Goal: Complete application form

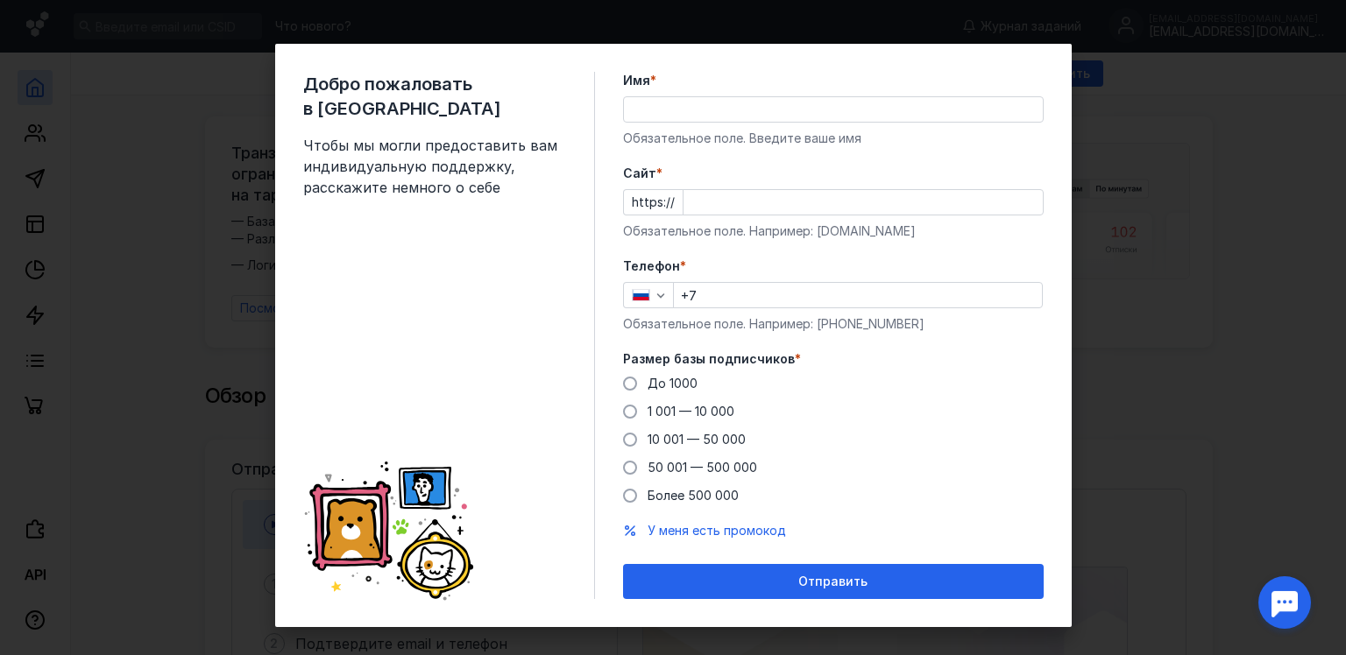
click at [672, 105] on input "Имя *" at bounding box center [833, 109] width 419 height 25
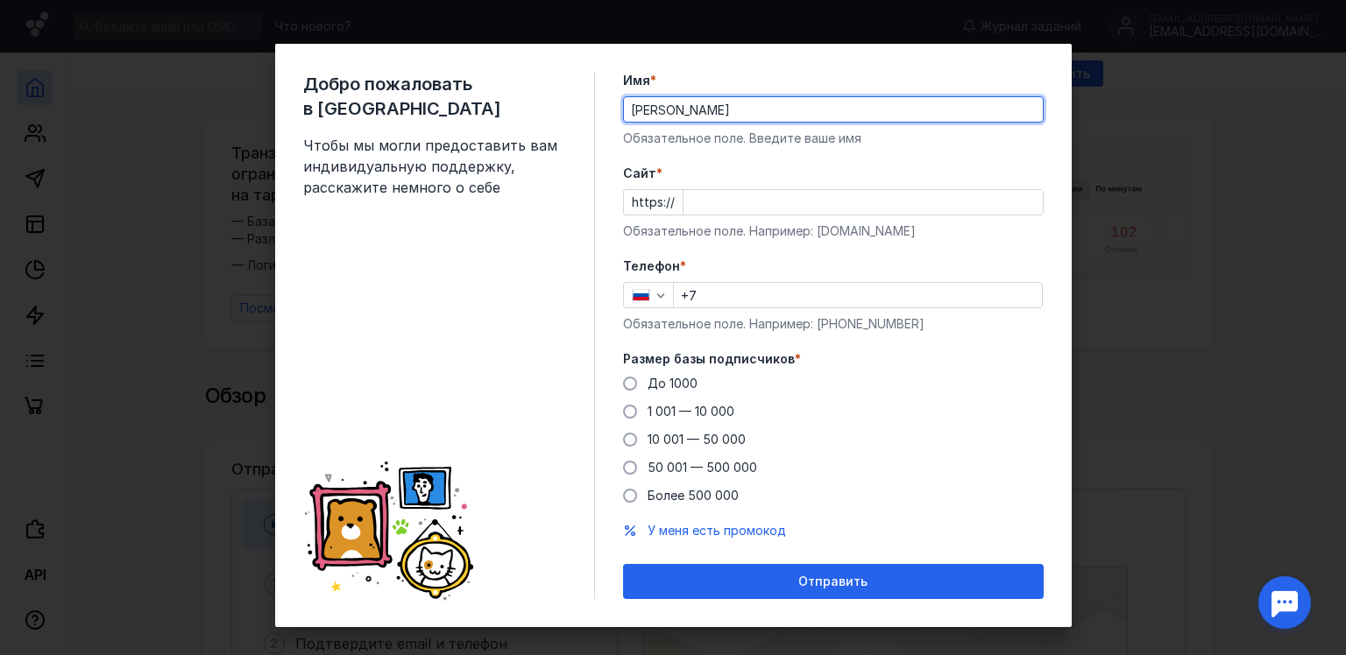
type input "[PERSON_NAME]"
click at [792, 261] on label "Телефон *" at bounding box center [833, 267] width 421 height 18
click at [718, 293] on input "+7" at bounding box center [858, 295] width 368 height 25
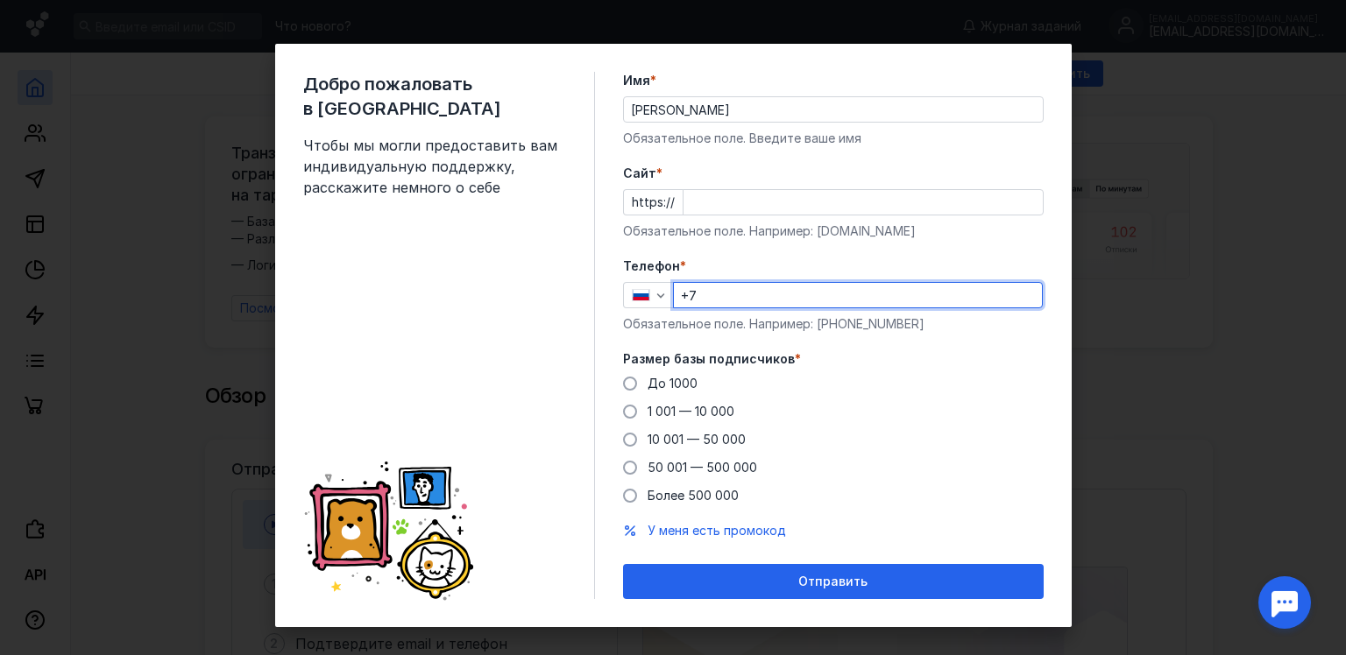
type input "[PHONE_NUMBER]"
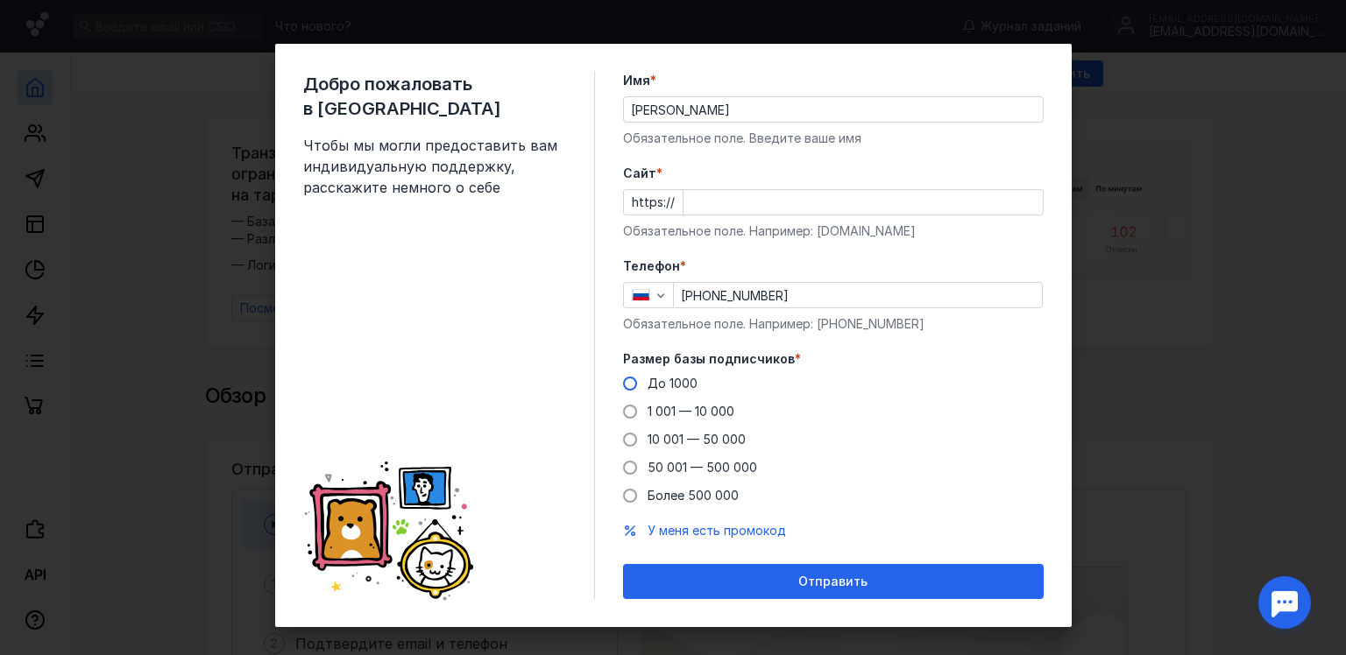
click at [623, 382] on span at bounding box center [630, 384] width 14 height 14
click at [0, 0] on input "До 1000" at bounding box center [0, 0] width 0 height 0
click at [735, 196] on input "Cайт *" at bounding box center [862, 202] width 359 height 25
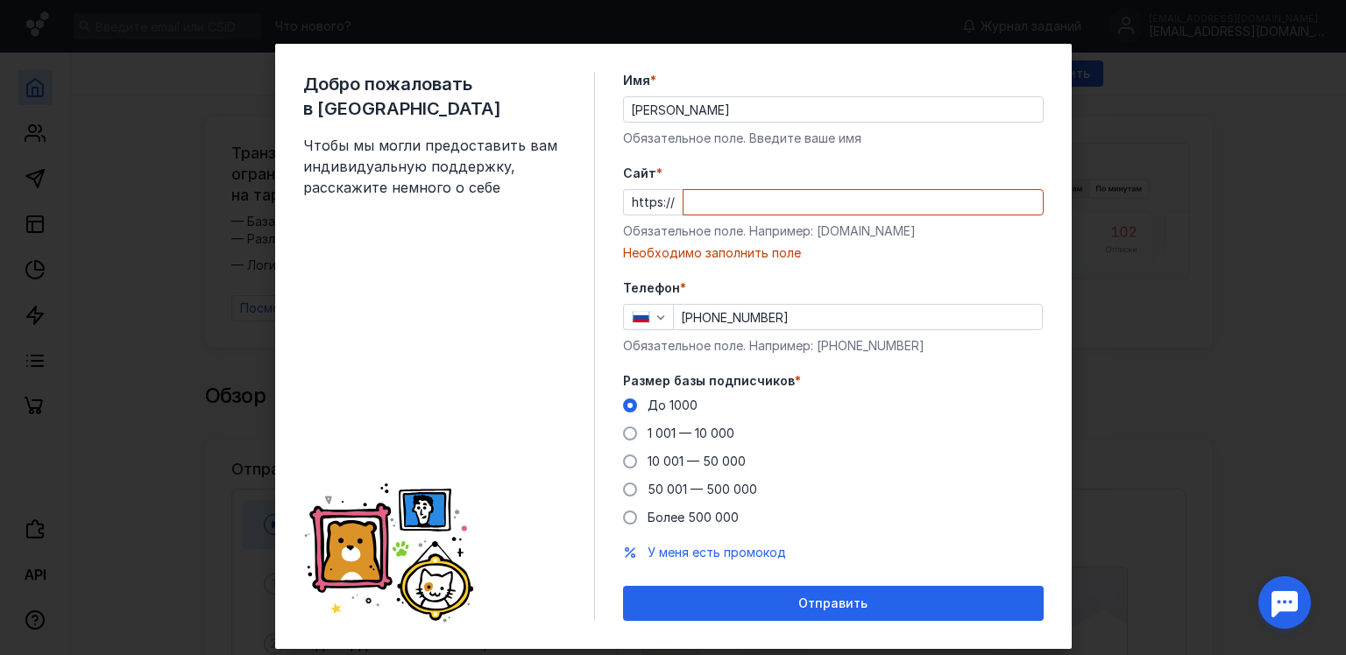
click at [874, 474] on div "До [DATE] 1 001 — 10 000 10 001 — 50 000 50 001 — 500 000 Более 500 000" at bounding box center [833, 462] width 421 height 130
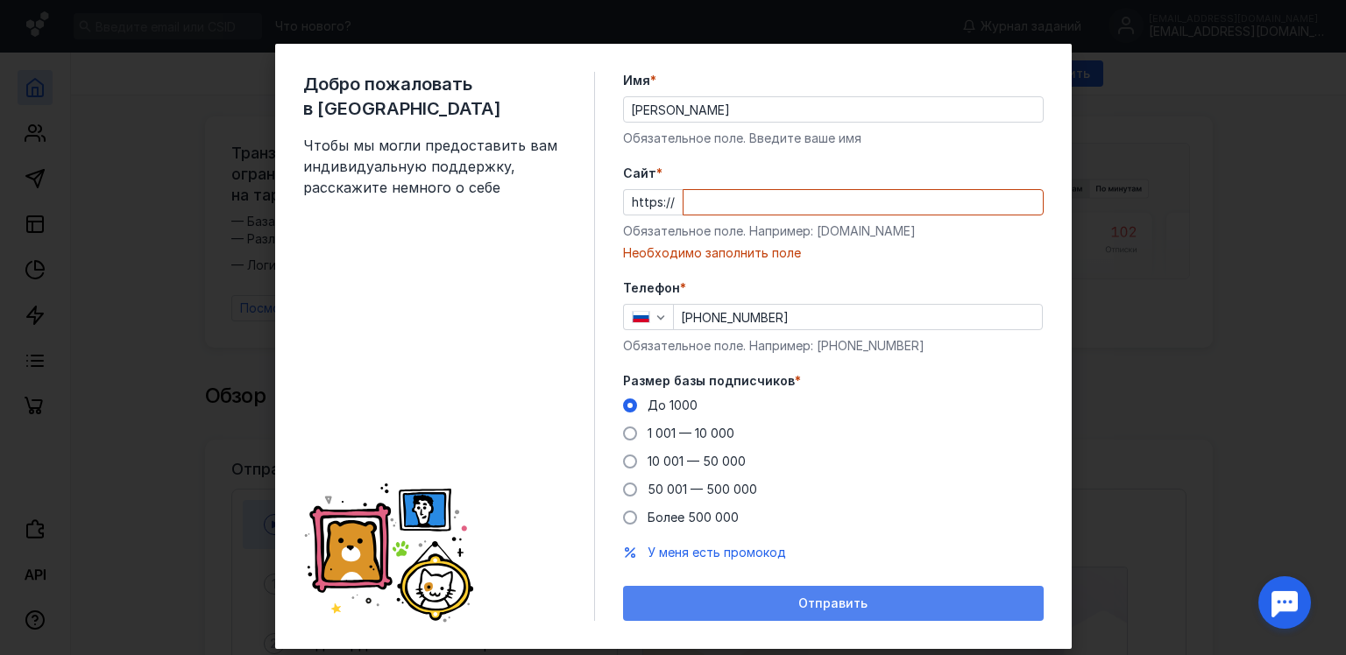
click at [833, 597] on span "Отправить" at bounding box center [832, 604] width 69 height 15
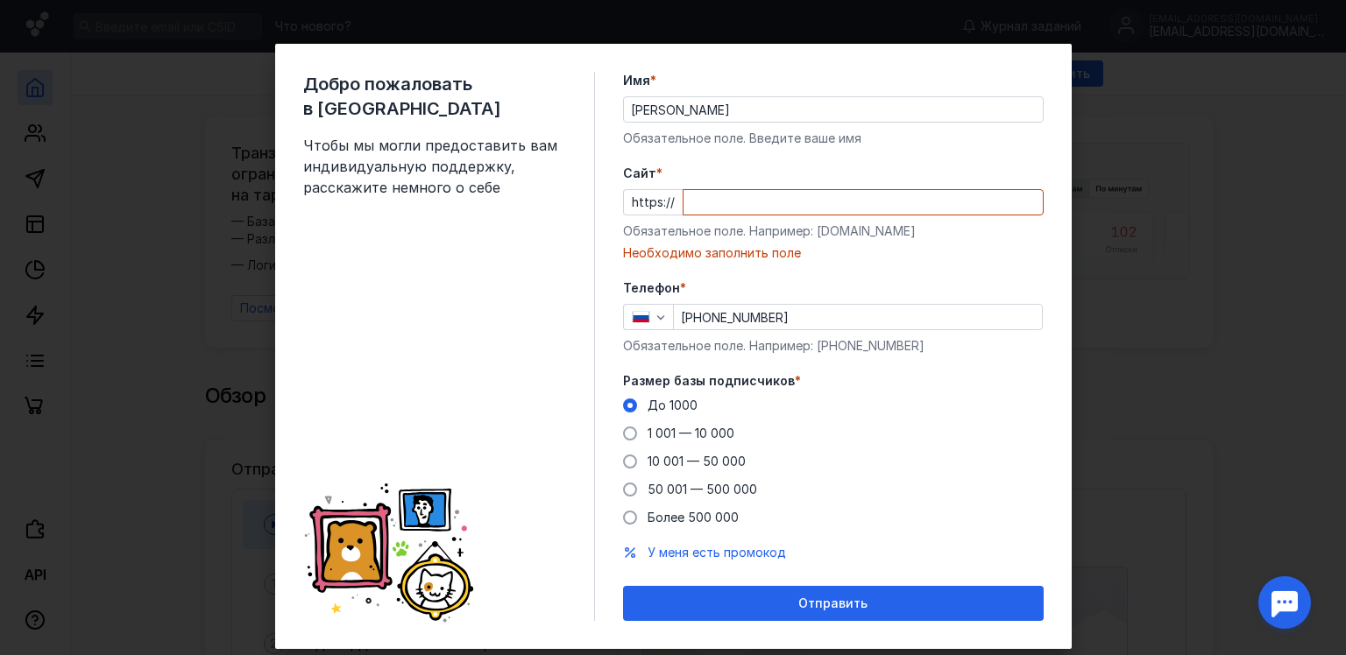
click at [733, 197] on input "Cайт *" at bounding box center [862, 202] width 359 height 25
type input "нет"
click at [848, 266] on form "Имя * [PERSON_NAME] поле. Введите ваше имя [PERSON_NAME] * https:// нет Обязате…" at bounding box center [833, 346] width 421 height 549
drag, startPoint x: 739, startPoint y: 195, endPoint x: 673, endPoint y: 206, distance: 66.5
click at [673, 206] on div "https:// нет" at bounding box center [833, 202] width 421 height 26
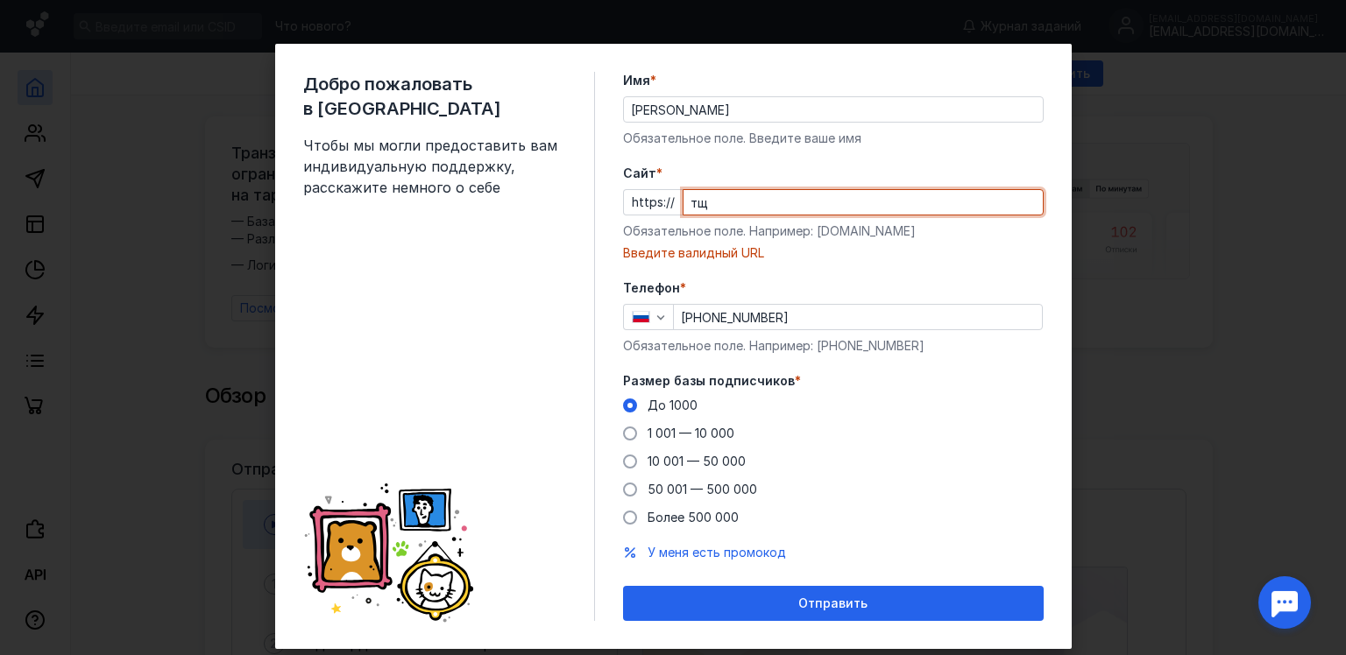
type input "т"
click at [853, 278] on form "Имя * [PERSON_NAME] поле. Введите ваше имя [PERSON_NAME] * https:// no Обязател…" at bounding box center [833, 346] width 421 height 549
click at [707, 261] on div "Введите валидный URL" at bounding box center [833, 253] width 421 height 18
drag, startPoint x: 706, startPoint y: 202, endPoint x: 680, endPoint y: 196, distance: 27.0
click at [683, 196] on input "no" at bounding box center [862, 202] width 359 height 25
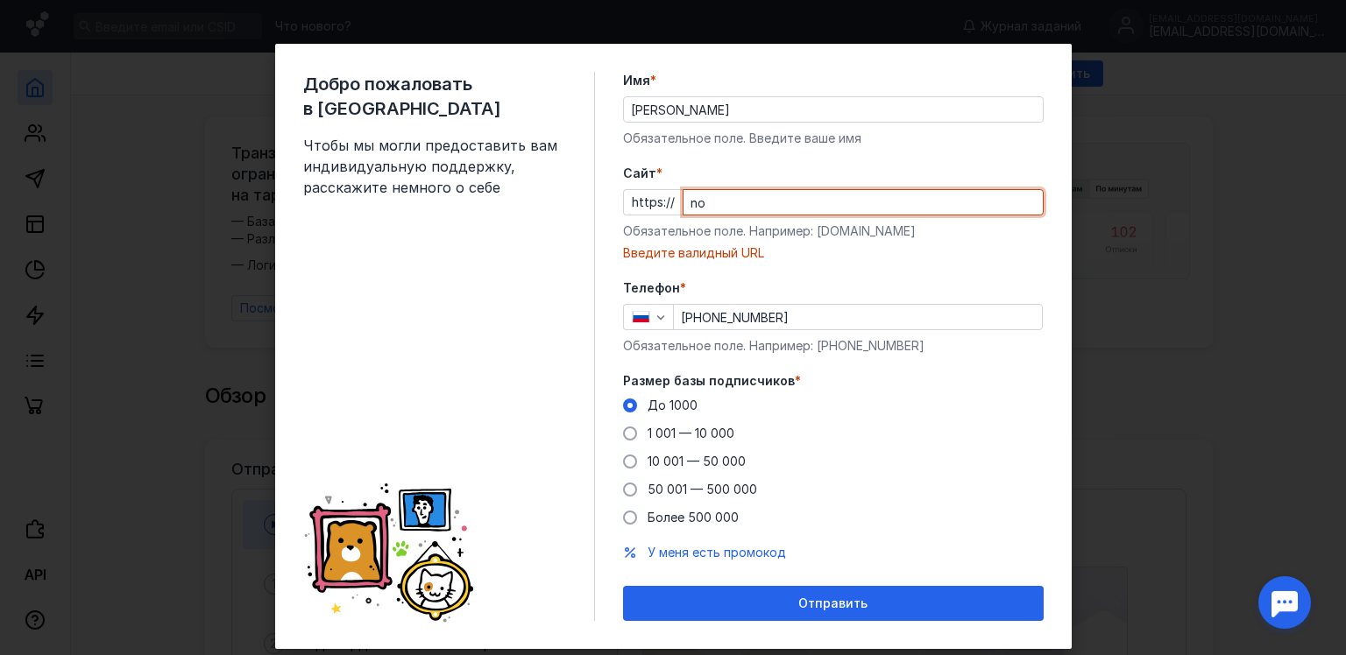
paste input "[DOMAIN_NAME][URL]"
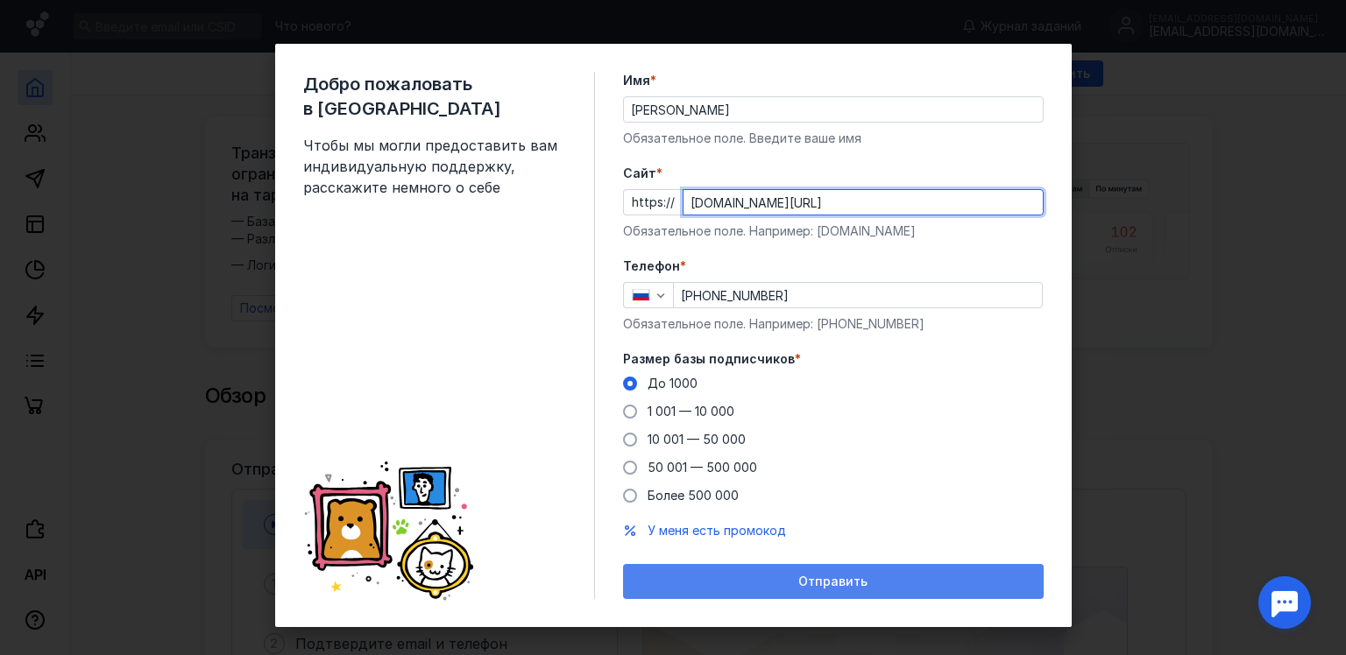
type input "[DOMAIN_NAME][URL]"
click at [873, 579] on div "Отправить" at bounding box center [833, 582] width 403 height 15
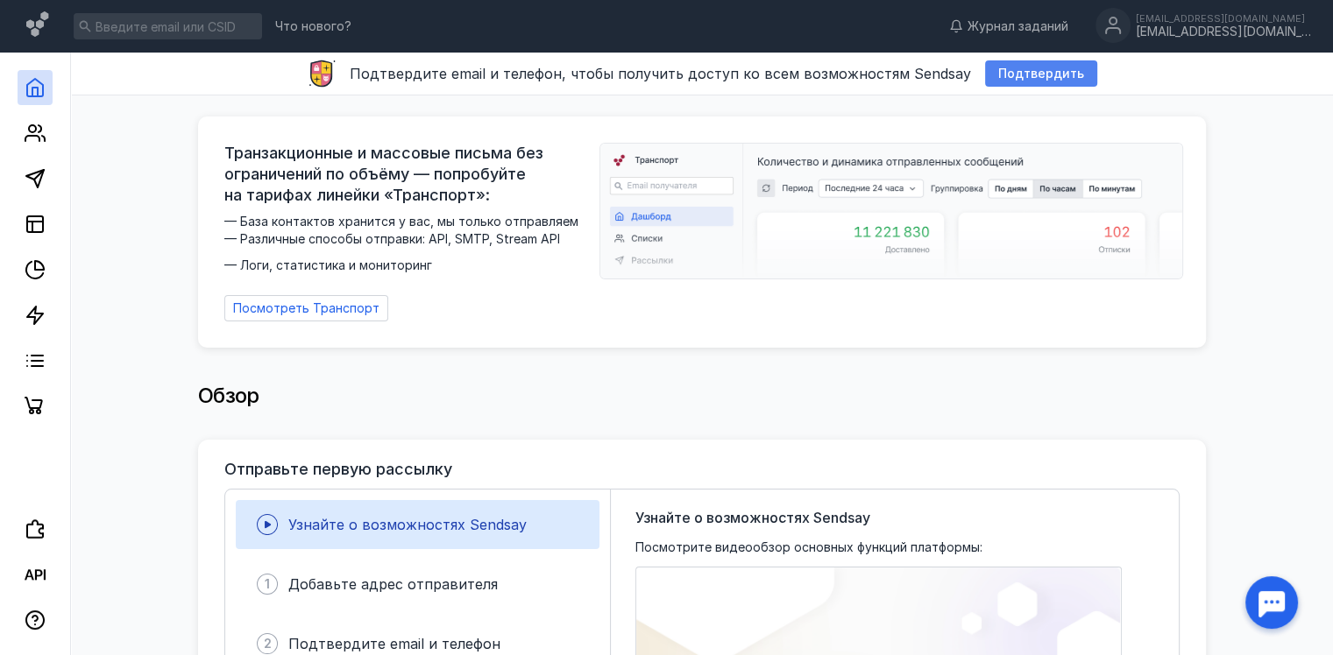
click at [1020, 78] on span "Подтвердить" at bounding box center [1041, 74] width 86 height 15
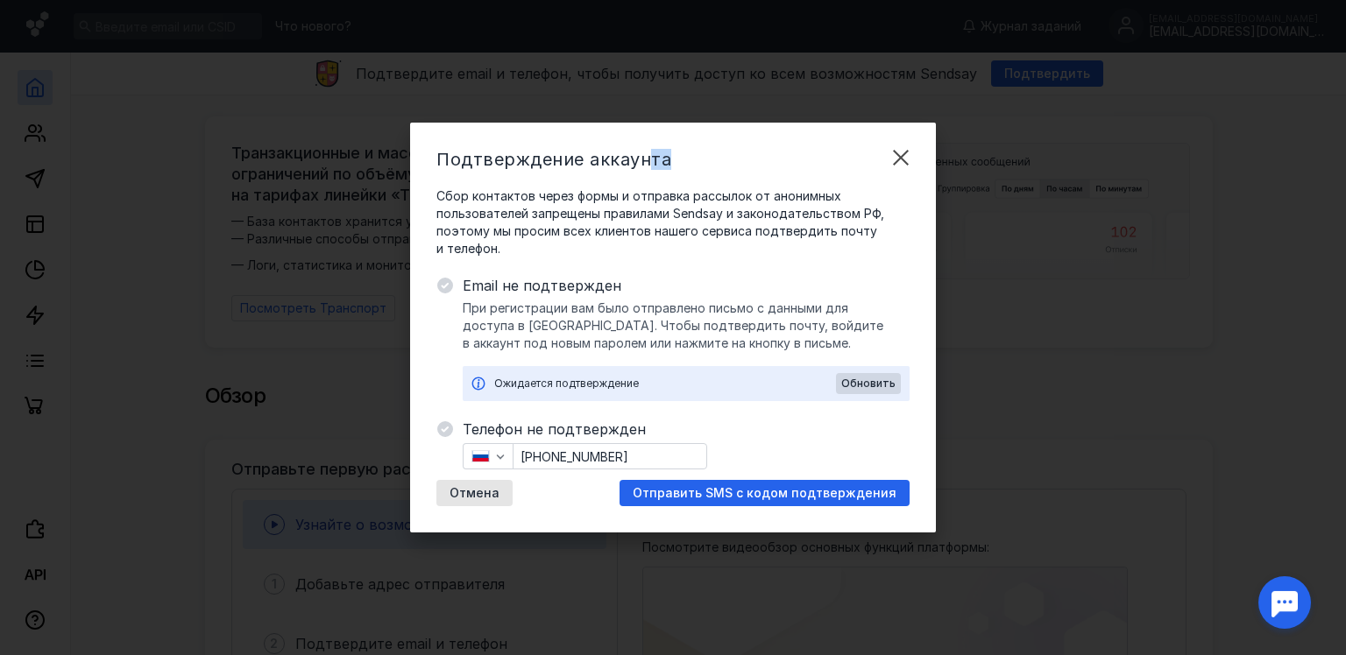
drag, startPoint x: 732, startPoint y: 148, endPoint x: 646, endPoint y: 115, distance: 92.1
click at [646, 115] on div "Подтверждение аккаунта Сбор контактов через формы и отправка рассылок от аноним…" at bounding box center [673, 327] width 1346 height 655
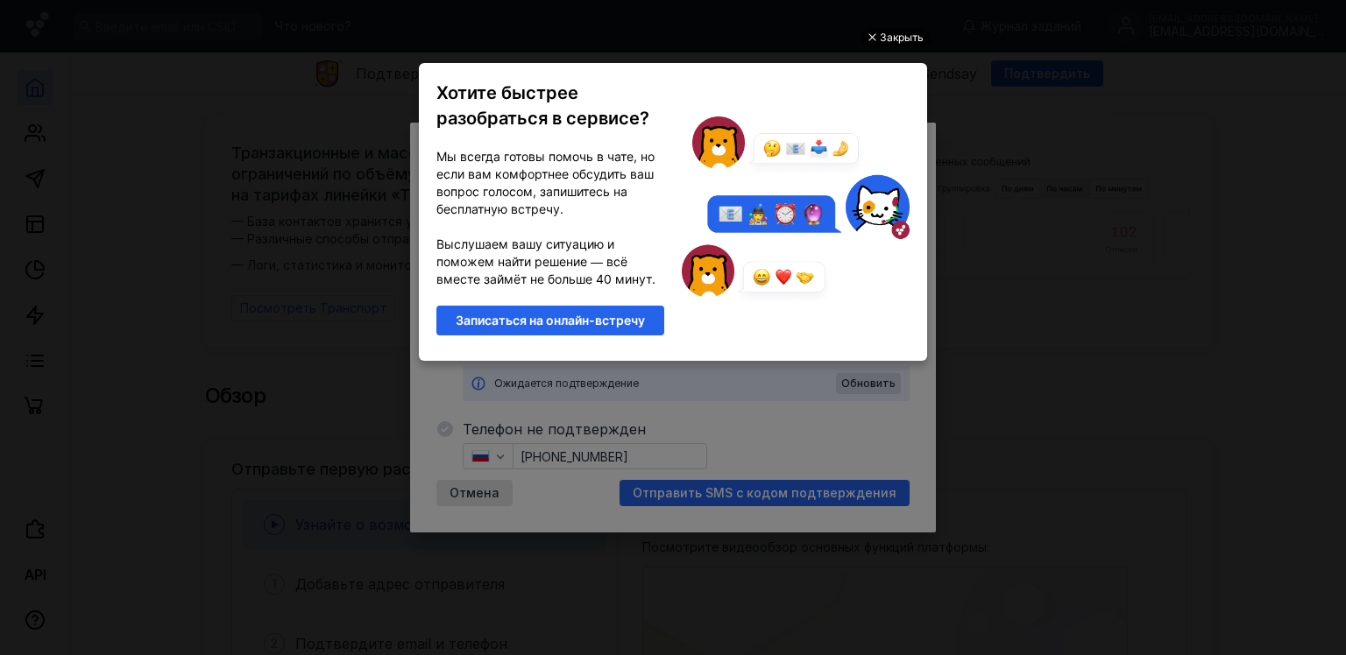
click at [894, 41] on div "Закрыть" at bounding box center [902, 37] width 44 height 19
